Goal: Task Accomplishment & Management: Use online tool/utility

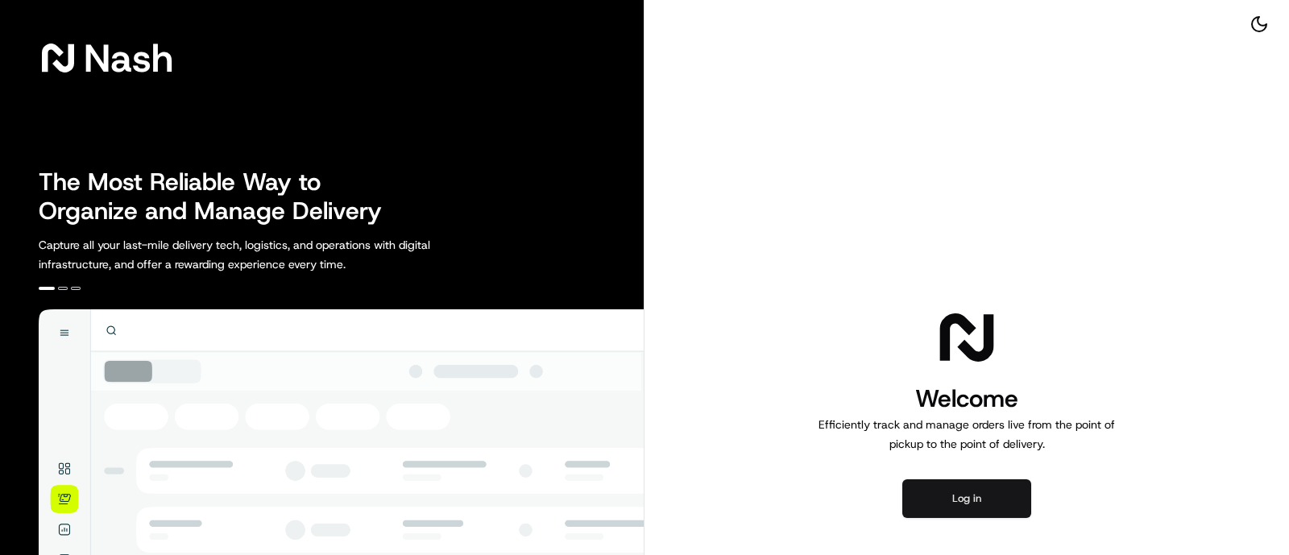
click at [972, 503] on button "Log in" at bounding box center [966, 498] width 129 height 39
